Goal: Information Seeking & Learning: Learn about a topic

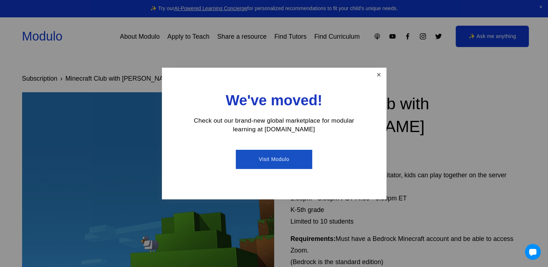
click at [377, 73] on link "Close" at bounding box center [378, 75] width 13 height 13
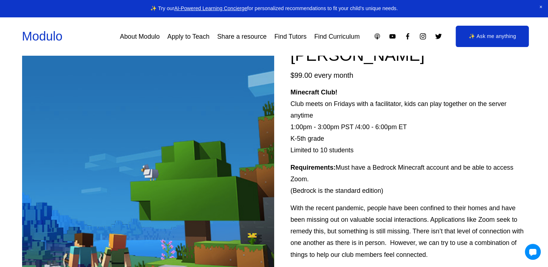
scroll to position [72, 0]
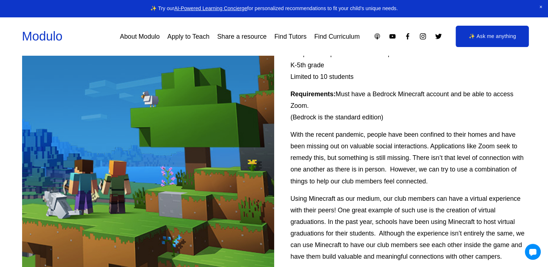
click at [300, 146] on p "With the recent pandemic, people have been confined to their homes and have bee…" at bounding box center [408, 158] width 236 height 58
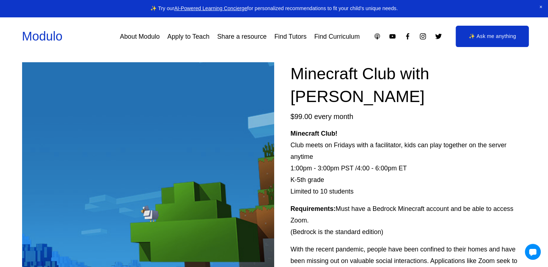
scroll to position [0, 0]
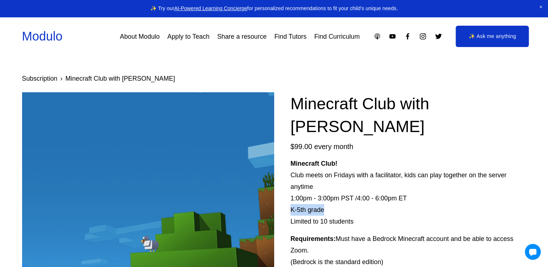
drag, startPoint x: 288, startPoint y: 188, endPoint x: 332, endPoint y: 189, distance: 44.2
click at [332, 189] on p "Minecraft Club! Club meets on Fridays with a facilitator, kids can play togethe…" at bounding box center [408, 192] width 236 height 69
click at [308, 194] on p "Minecraft Club! Club meets on Fridays with a facilitator, kids can play togethe…" at bounding box center [408, 192] width 236 height 69
drag, startPoint x: 308, startPoint y: 194, endPoint x: 292, endPoint y: 202, distance: 17.3
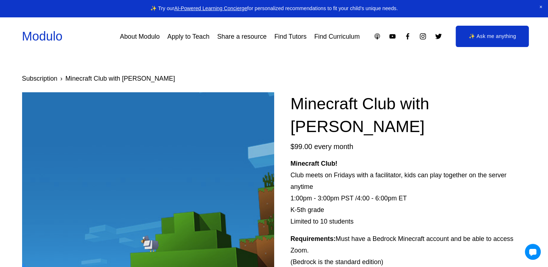
drag, startPoint x: 292, startPoint y: 202, endPoint x: 366, endPoint y: 209, distance: 74.1
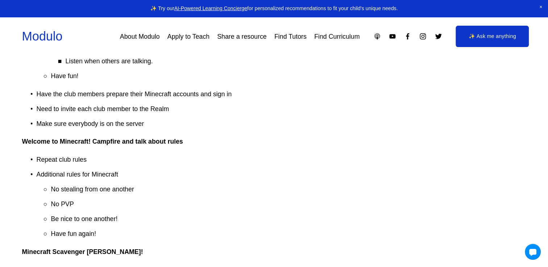
scroll to position [651, 0]
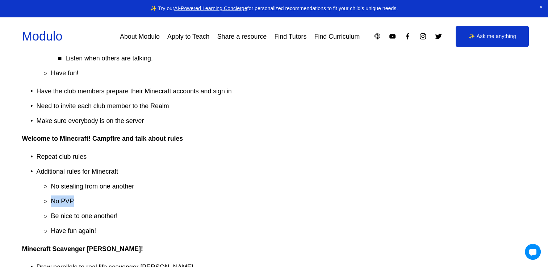
drag, startPoint x: 53, startPoint y: 179, endPoint x: 93, endPoint y: 185, distance: 40.3
click at [93, 195] on p "No PVP" at bounding box center [288, 201] width 475 height 12
